Goal: Check status: Check status

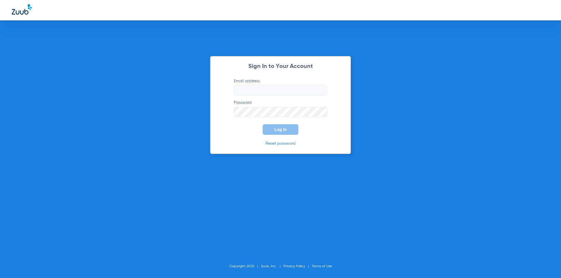
type input "[EMAIL_ADDRESS][DOMAIN_NAME]"
click at [280, 131] on span "Log In" at bounding box center [280, 129] width 12 height 5
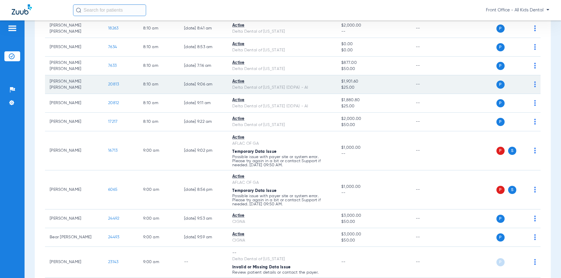
scroll to position [88, 0]
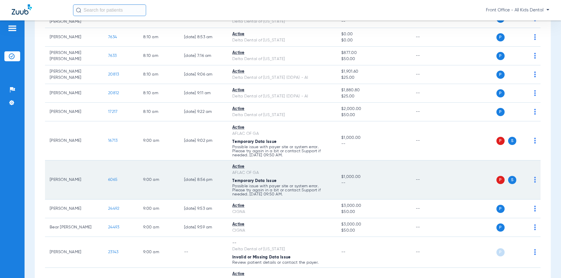
click at [270, 144] on span "Temporary Data Issue" at bounding box center [254, 142] width 44 height 4
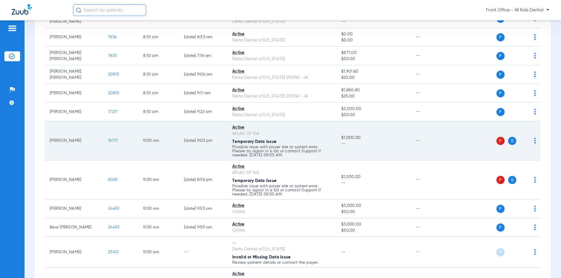
click at [268, 147] on p "Possible issue with payer site or system error. Please try again in a bit or co…" at bounding box center [282, 151] width 100 height 12
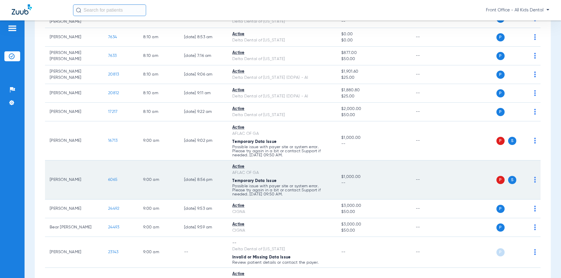
click at [283, 157] on p "Possible issue with payer site or system error. Please try again in a bit or co…" at bounding box center [282, 151] width 100 height 12
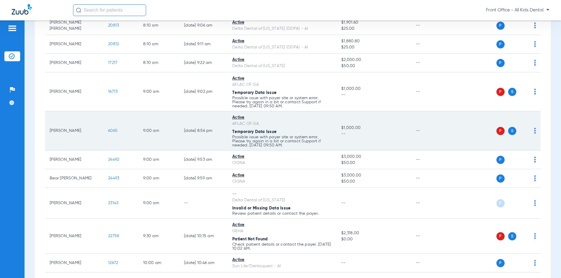
scroll to position [146, 0]
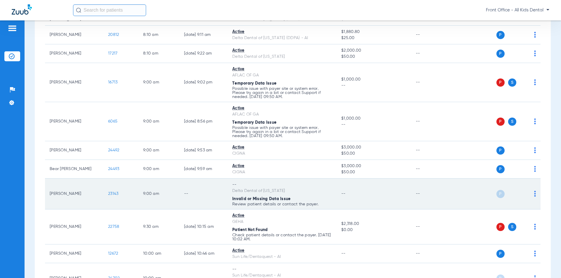
click at [277, 195] on td "-- Delta Dental of [US_STATE] Invalid or Missing Data Issue Review patient deta…" at bounding box center [282, 194] width 109 height 31
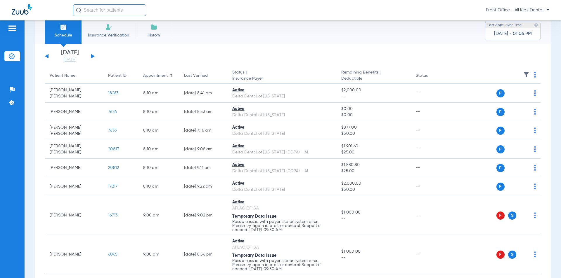
scroll to position [0, 0]
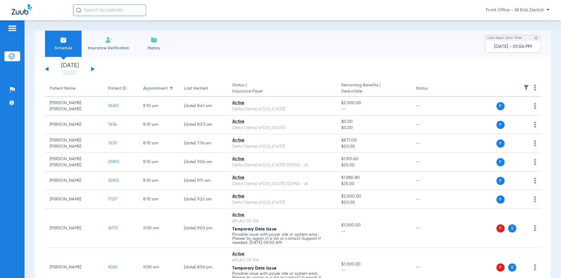
drag, startPoint x: 92, startPoint y: 69, endPoint x: 144, endPoint y: 83, distance: 54.6
click at [91, 69] on button at bounding box center [93, 69] width 4 height 4
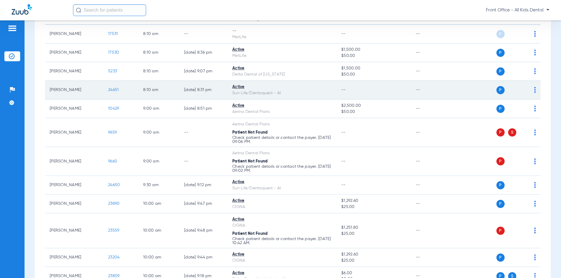
scroll to position [88, 0]
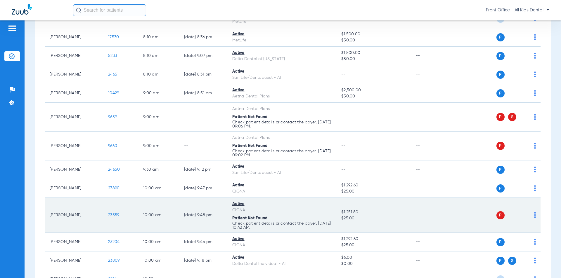
click at [292, 129] on p "Check patient details or contact the payer. [DATE] 10:42 AM." at bounding box center [282, 124] width 100 height 8
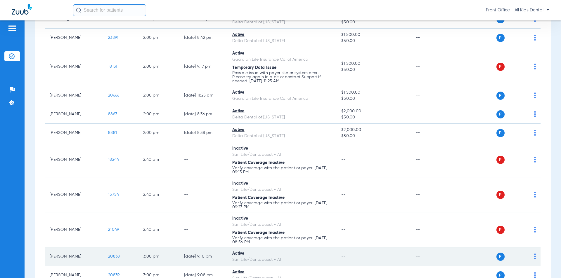
scroll to position [555, 0]
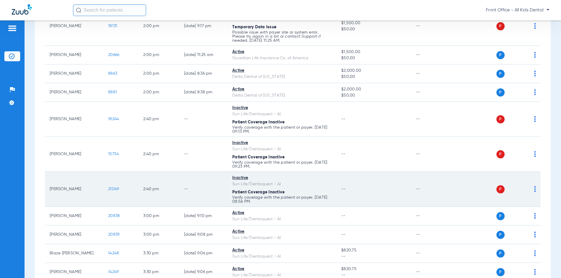
click at [234, 187] on div "Sun Life/Dentaquest - AI" at bounding box center [282, 184] width 100 height 6
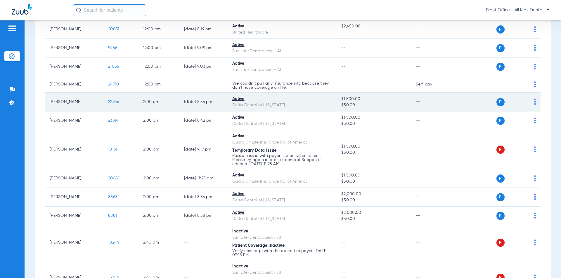
scroll to position [438, 0]
